Goal: Information Seeking & Learning: Compare options

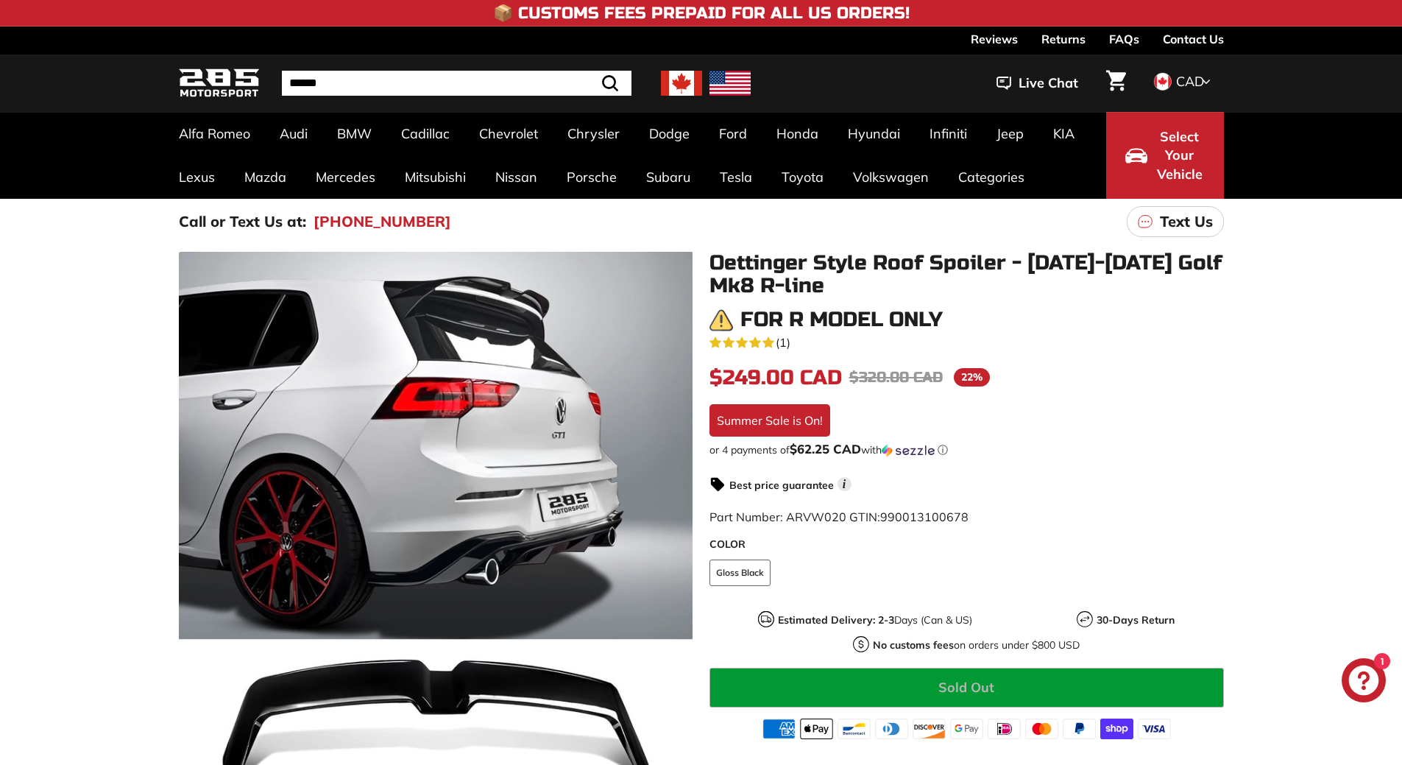
click at [1285, 284] on div ".cls-1{fill:none;stroke:#000;stroke-miterlimit:10;stroke-width:2px} .cls-1{fill…" at bounding box center [701, 560] width 1402 height 632
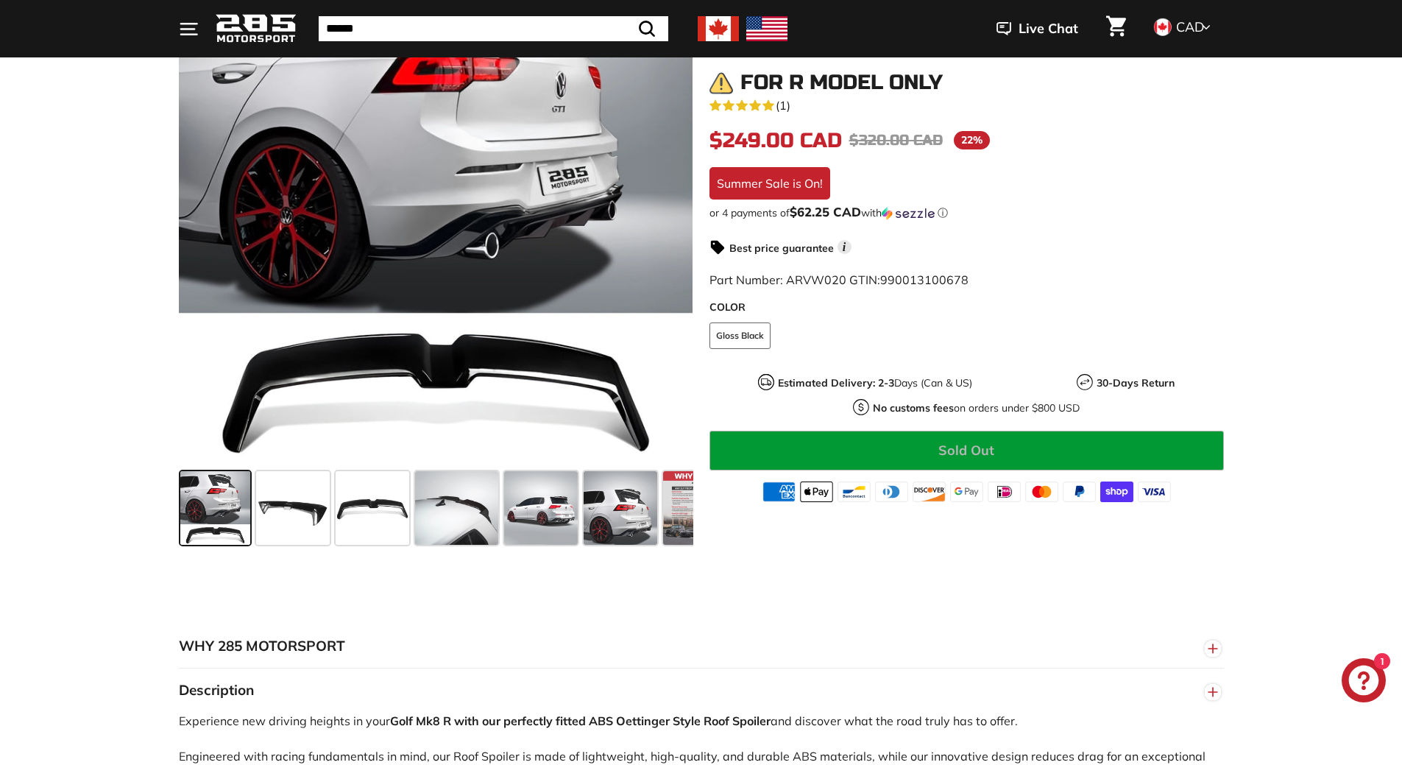
scroll to position [147, 0]
